Goal: Information Seeking & Learning: Learn about a topic

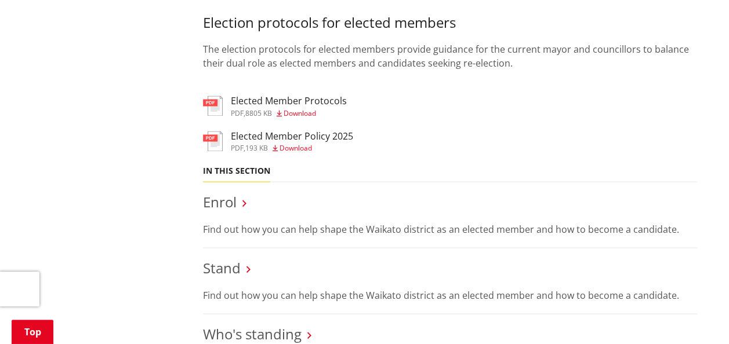
scroll to position [1082, 0]
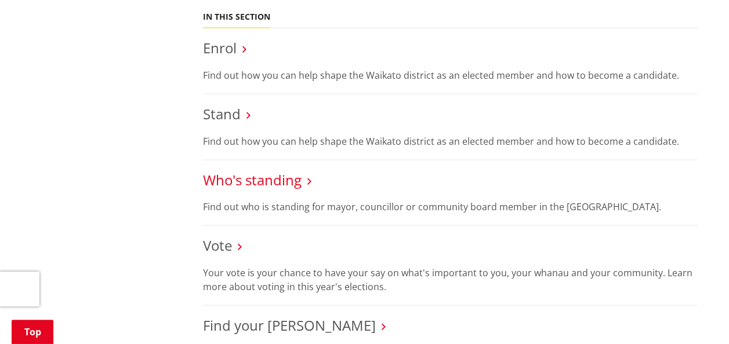
click at [296, 180] on link "Who's standing" at bounding box center [252, 179] width 99 height 19
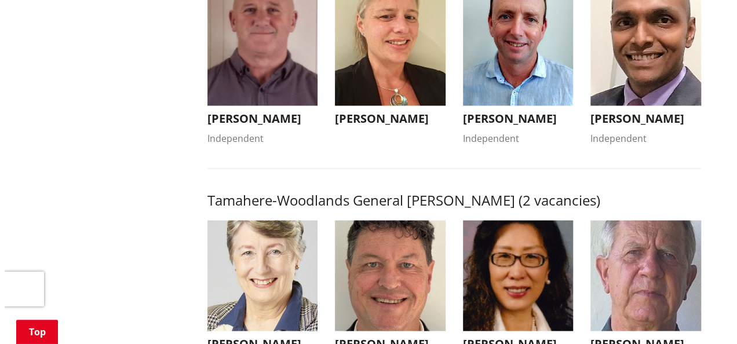
scroll to position [927, 0]
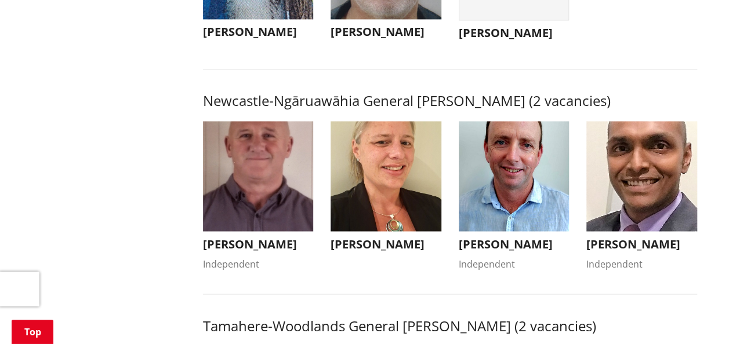
click at [486, 251] on h3 "Grant Coombes" at bounding box center [513, 244] width 111 height 14
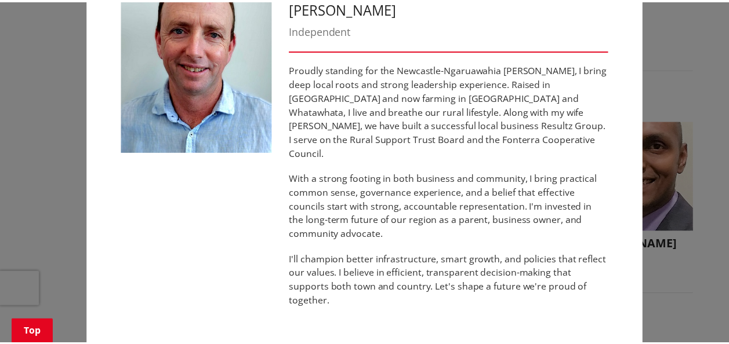
scroll to position [0, 0]
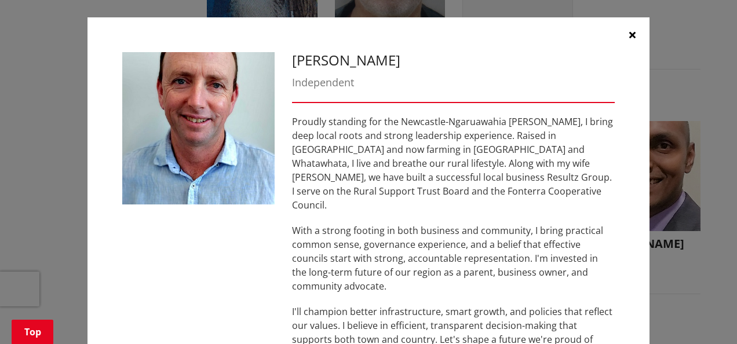
click at [629, 35] on icon "button" at bounding box center [632, 34] width 6 height 9
